Goal: Navigation & Orientation: Go to known website

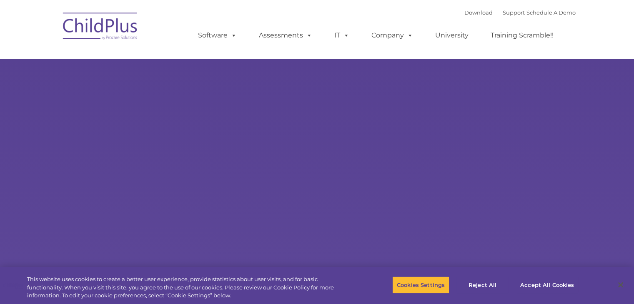
select select "MEDIUM"
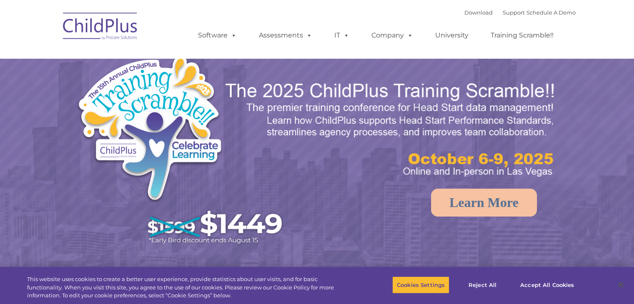
select select "MEDIUM"
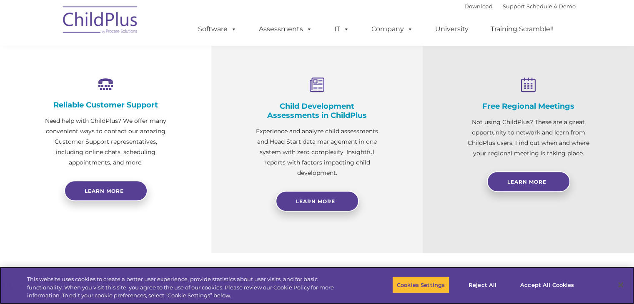
scroll to position [307, 0]
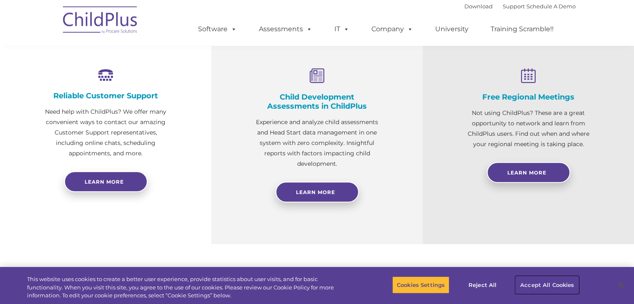
click at [543, 285] on button "Accept All Cookies" at bounding box center [546, 285] width 63 height 18
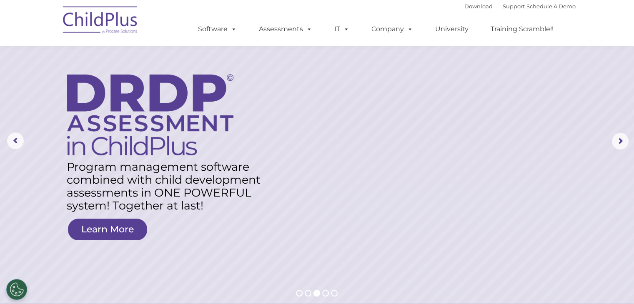
scroll to position [0, 0]
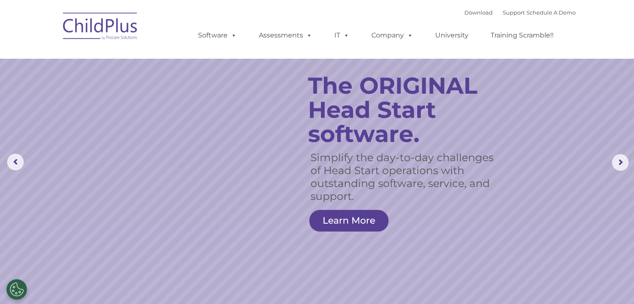
click at [100, 23] on img at bounding box center [100, 28] width 83 height 42
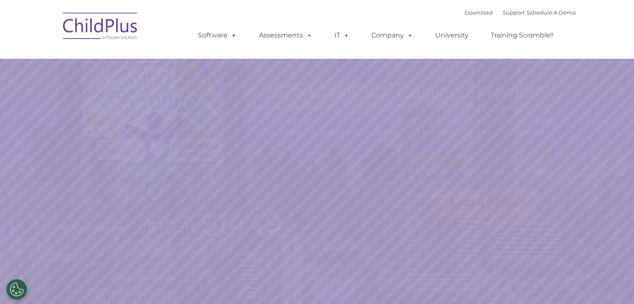
select select "MEDIUM"
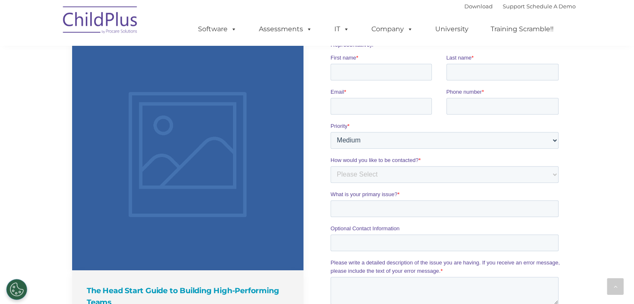
scroll to position [578, 0]
